Goal: Transaction & Acquisition: Subscribe to service/newsletter

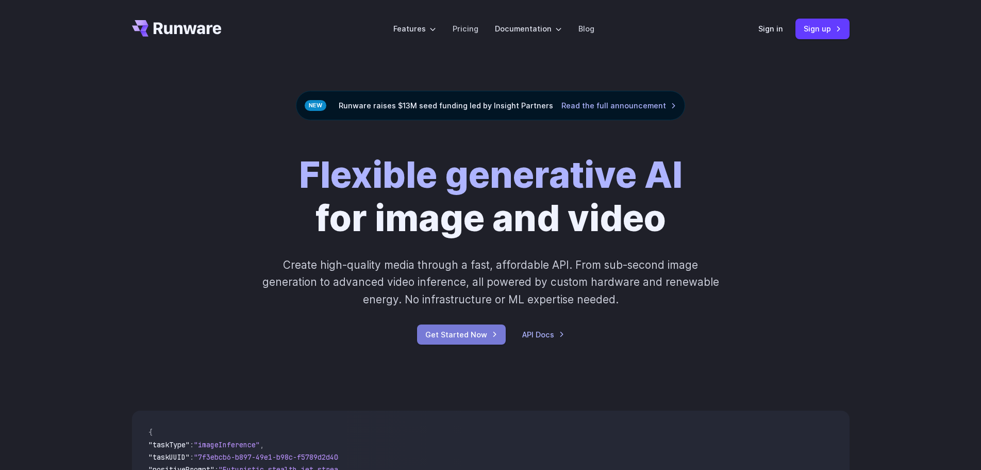
click at [444, 341] on link "Get Started Now" at bounding box center [461, 334] width 89 height 20
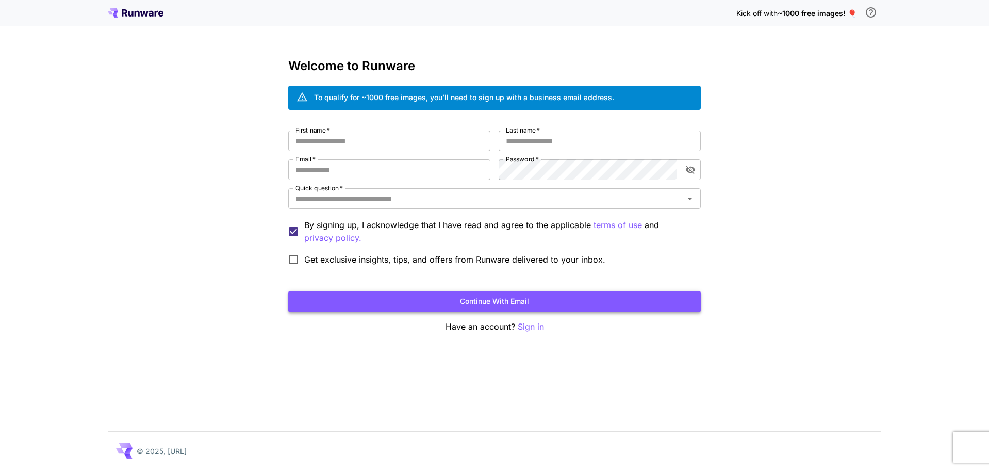
click at [531, 309] on button "Continue with email" at bounding box center [494, 301] width 413 height 21
click at [527, 330] on p "Sign in" at bounding box center [531, 326] width 26 height 13
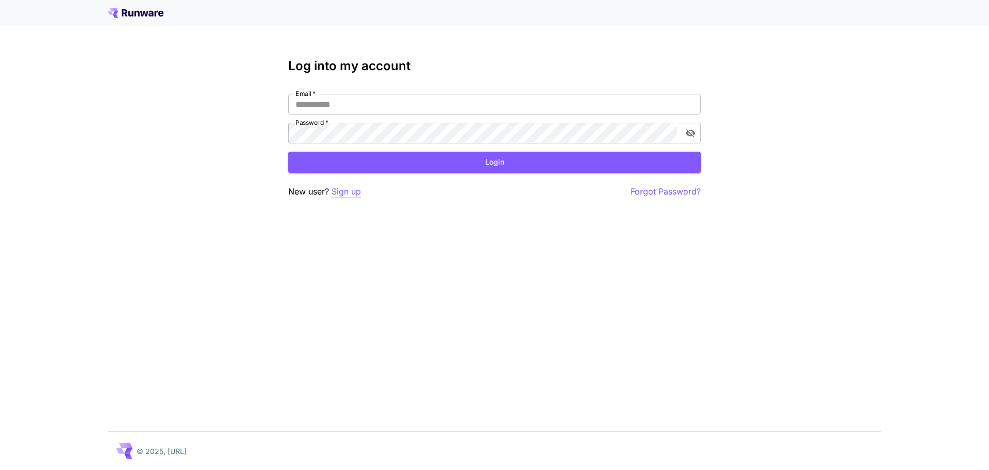
click at [351, 191] on p "Sign up" at bounding box center [346, 191] width 29 height 13
